Goal: Find specific page/section: Find specific page/section

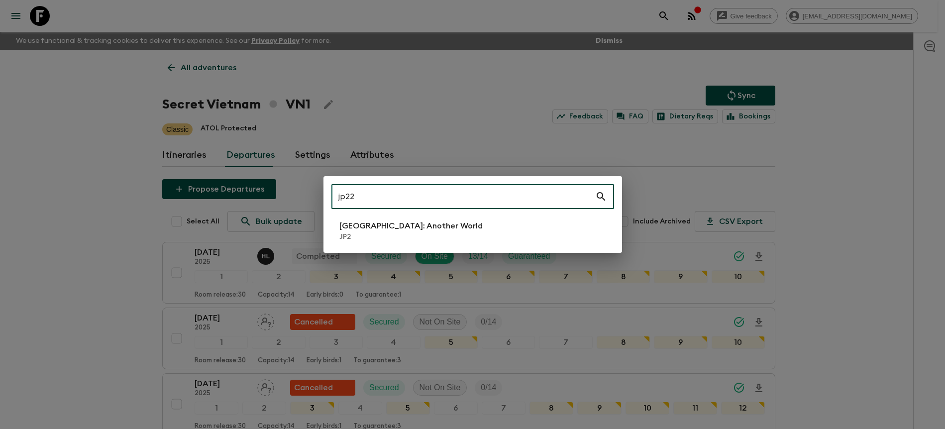
scroll to position [394, 0]
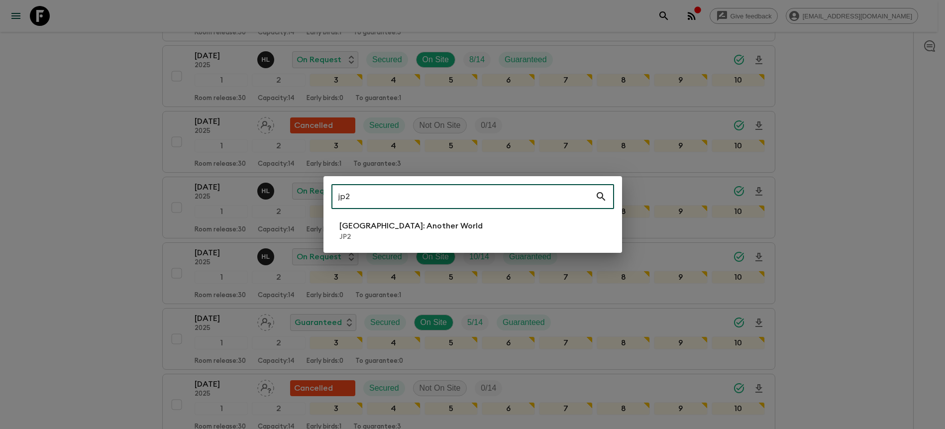
type input "jp2"
click at [476, 230] on li "[GEOGRAPHIC_DATA]: Another World JP2" at bounding box center [473, 231] width 283 height 28
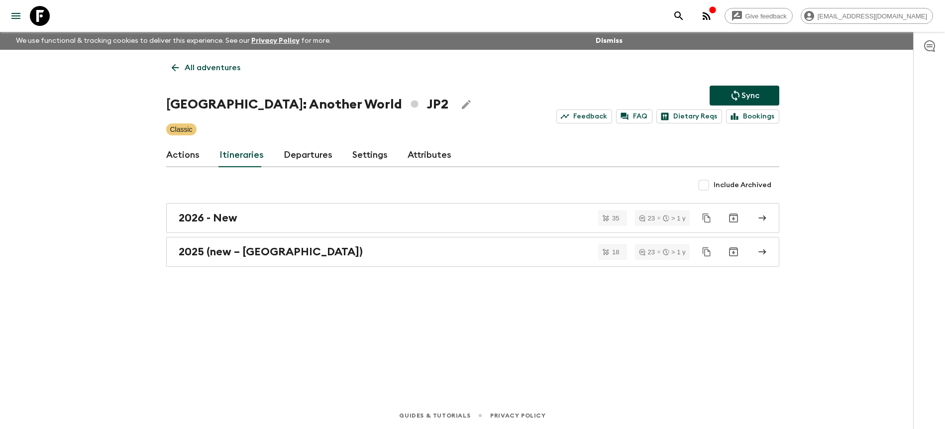
click at [332, 158] on div "Actions Itineraries Departures Settings Attributes" at bounding box center [472, 155] width 613 height 24
click at [319, 159] on link "Departures" at bounding box center [308, 155] width 49 height 24
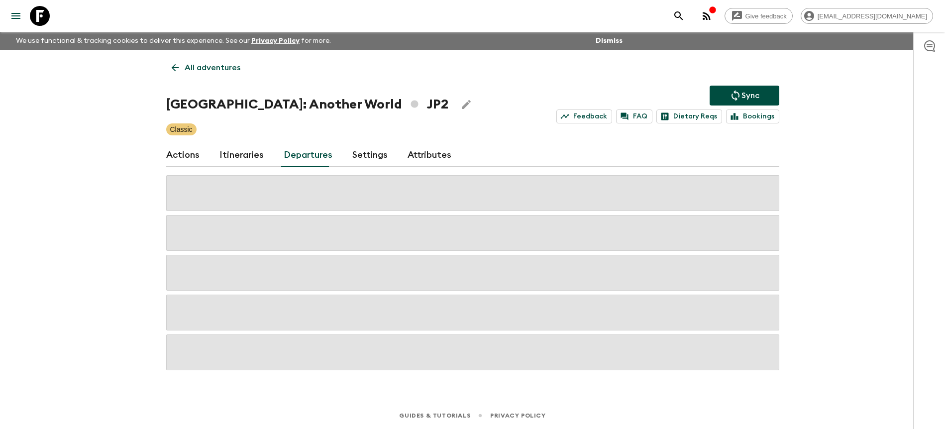
click at [882, 191] on div "Give feedback [PERSON_NAME][EMAIL_ADDRESS][DOMAIN_NAME] We use functional & tra…" at bounding box center [472, 214] width 945 height 429
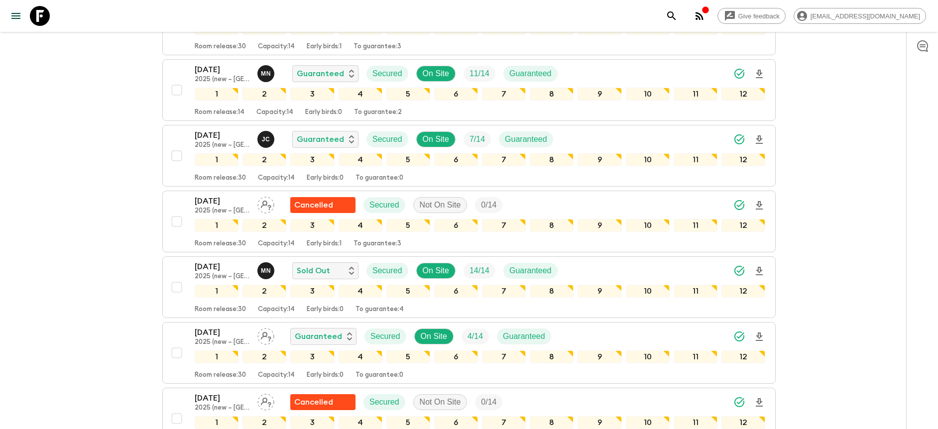
scroll to position [649, 0]
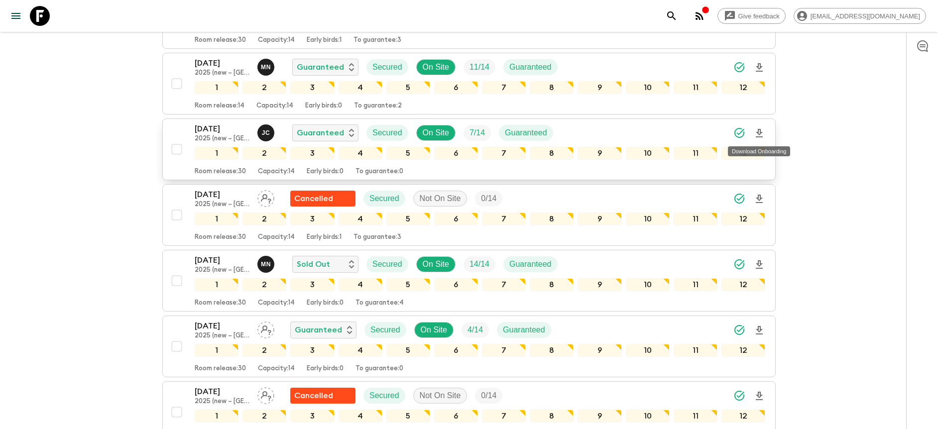
click at [757, 133] on icon "Download Onboarding" at bounding box center [759, 133] width 12 height 12
click at [759, 130] on icon "Download Onboarding" at bounding box center [759, 133] width 12 height 12
